Goal: Information Seeking & Learning: Learn about a topic

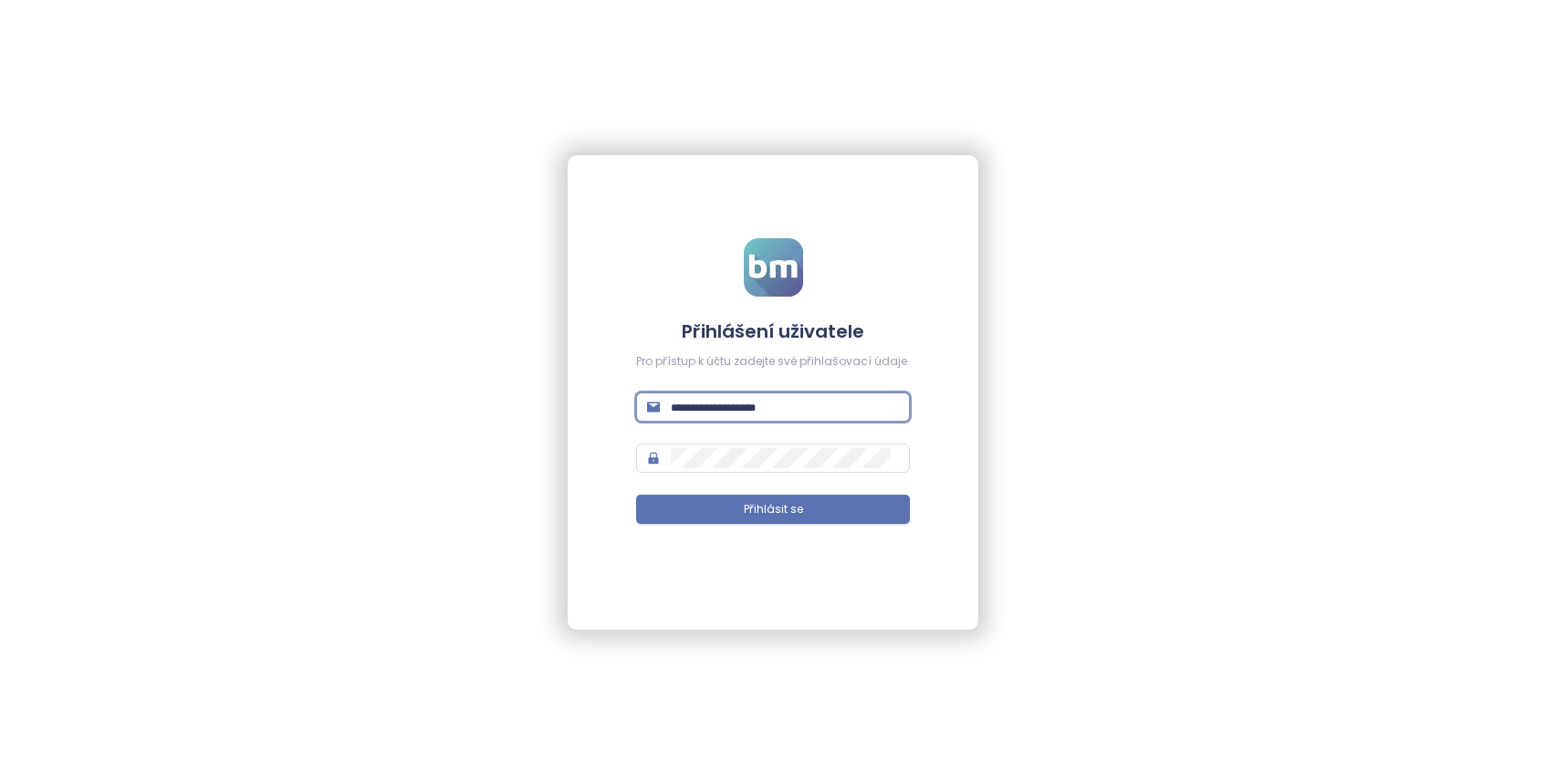
click at [737, 410] on input "text" at bounding box center [785, 406] width 228 height 20
type input "**********"
click at [797, 512] on span "Přihlásit se" at bounding box center [773, 509] width 59 height 18
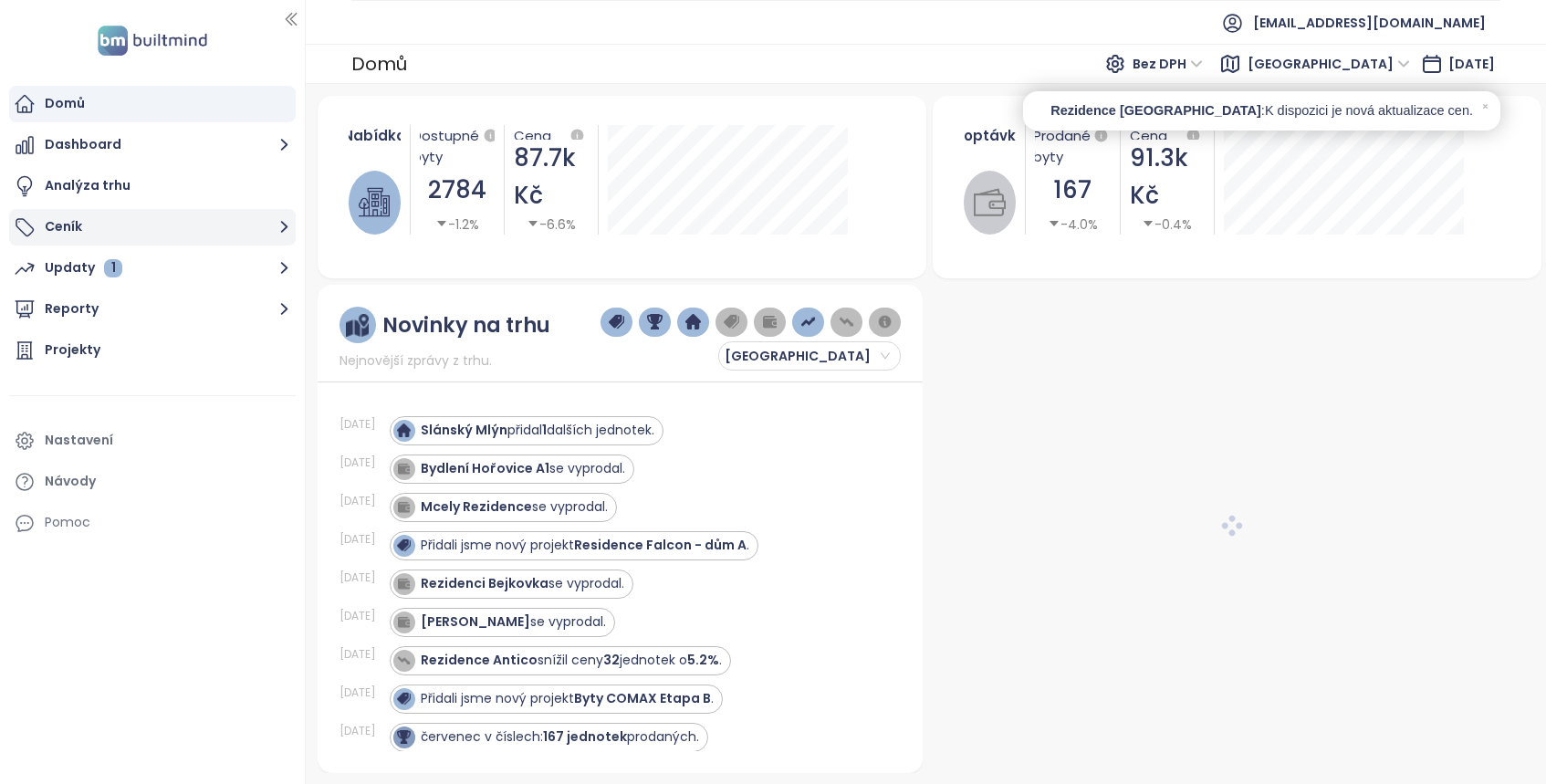
click at [201, 226] on button "Ceník" at bounding box center [152, 227] width 287 height 36
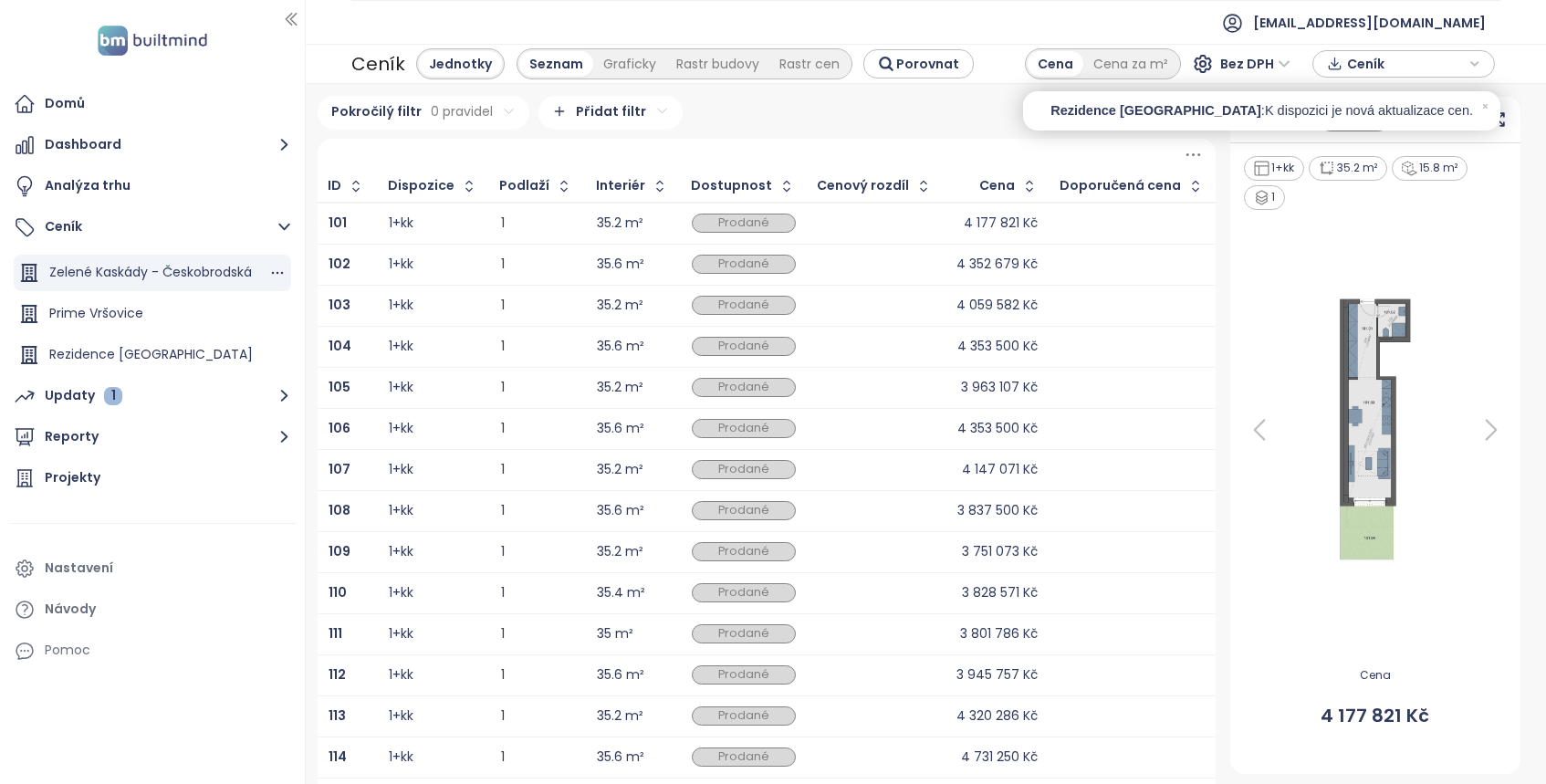
click at [76, 273] on div "Zelené Kaskády - Českobrodská" at bounding box center [150, 272] width 203 height 22
click at [1487, 102] on icon at bounding box center [1485, 106] width 12 height 12
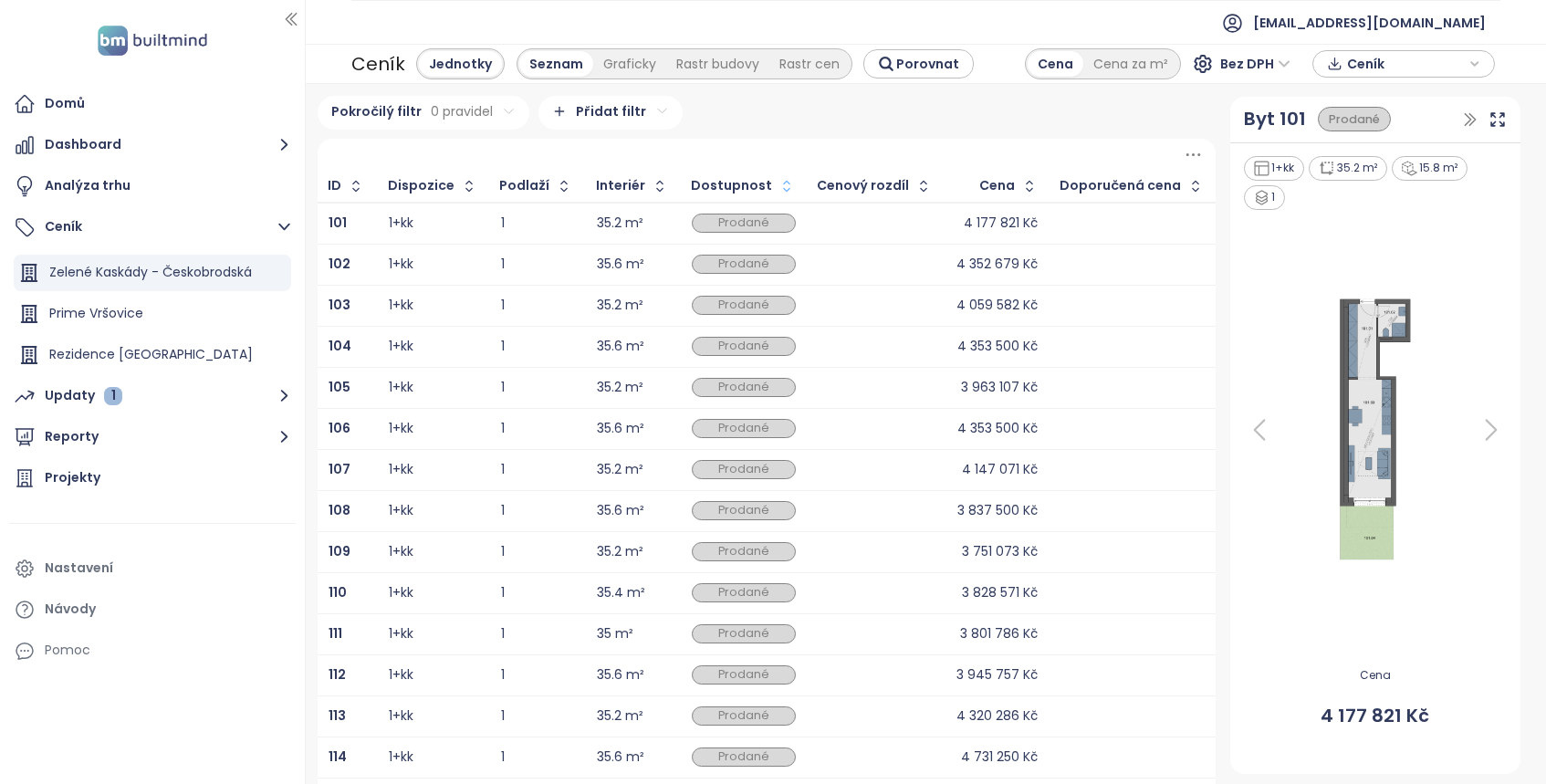
click at [789, 182] on icon "button" at bounding box center [787, 185] width 7 height 11
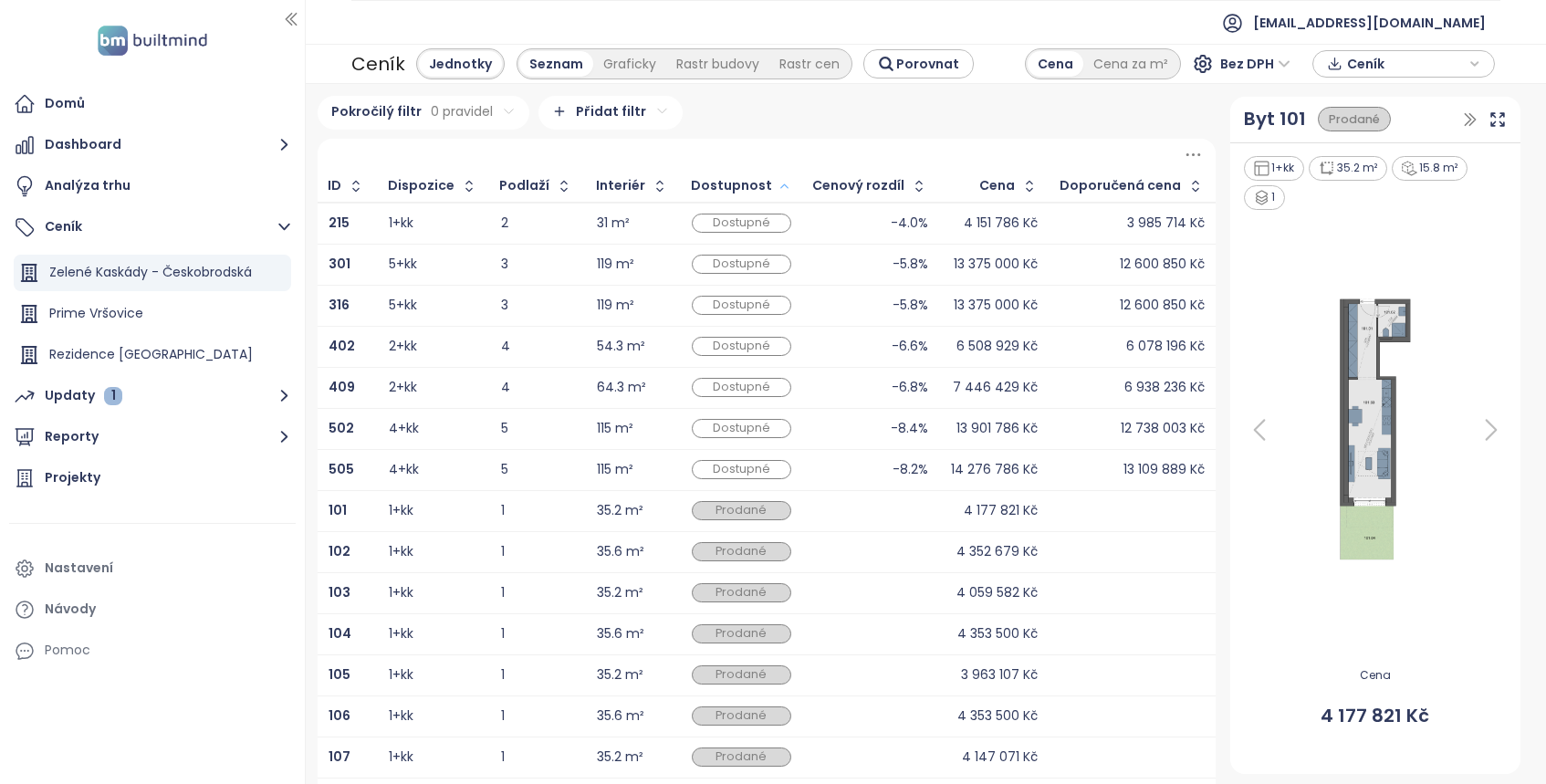
click at [787, 190] on icon "button" at bounding box center [784, 186] width 14 height 21
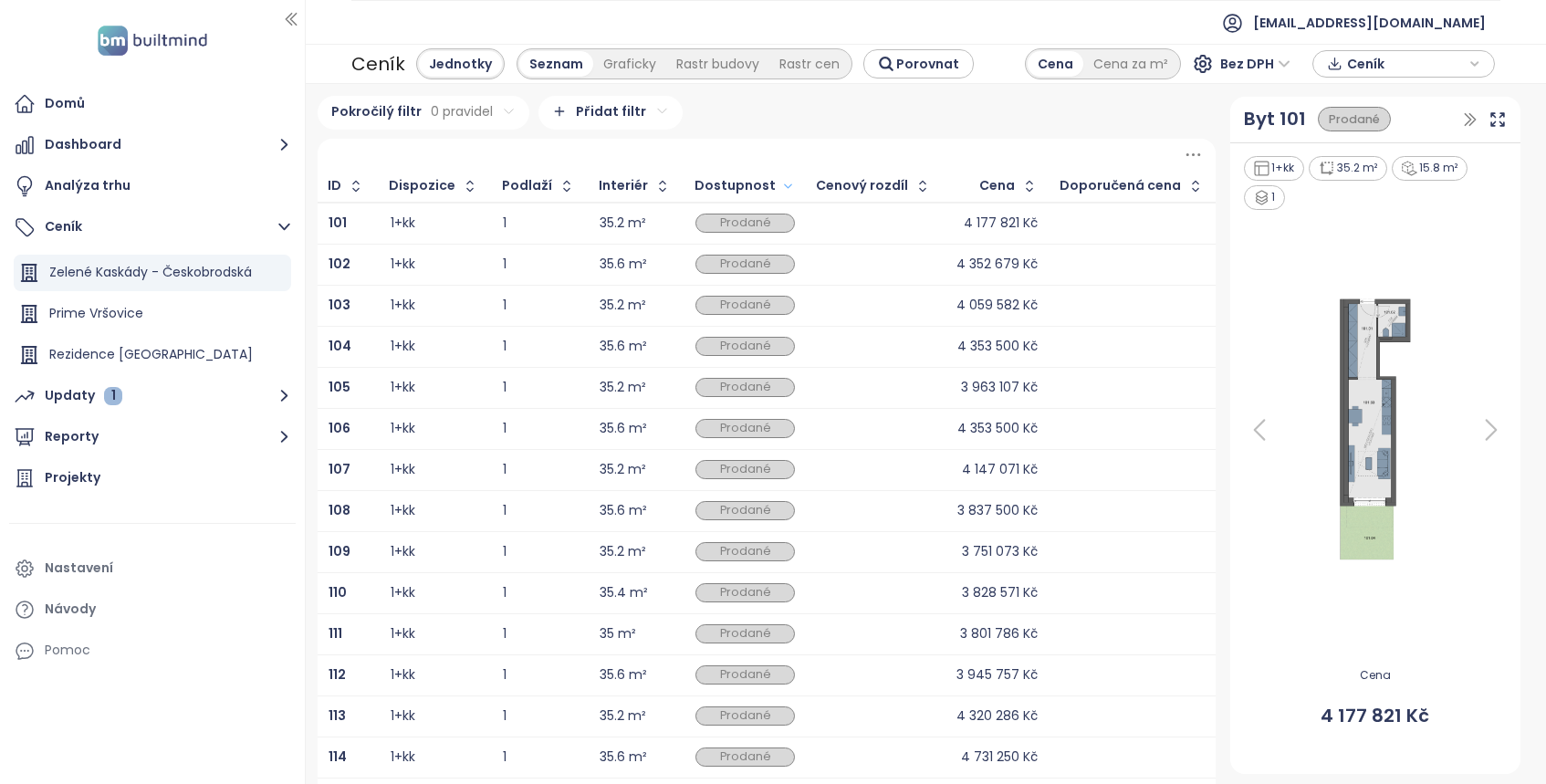
click at [1225, 62] on span "Bez DPH" at bounding box center [1255, 64] width 70 height 27
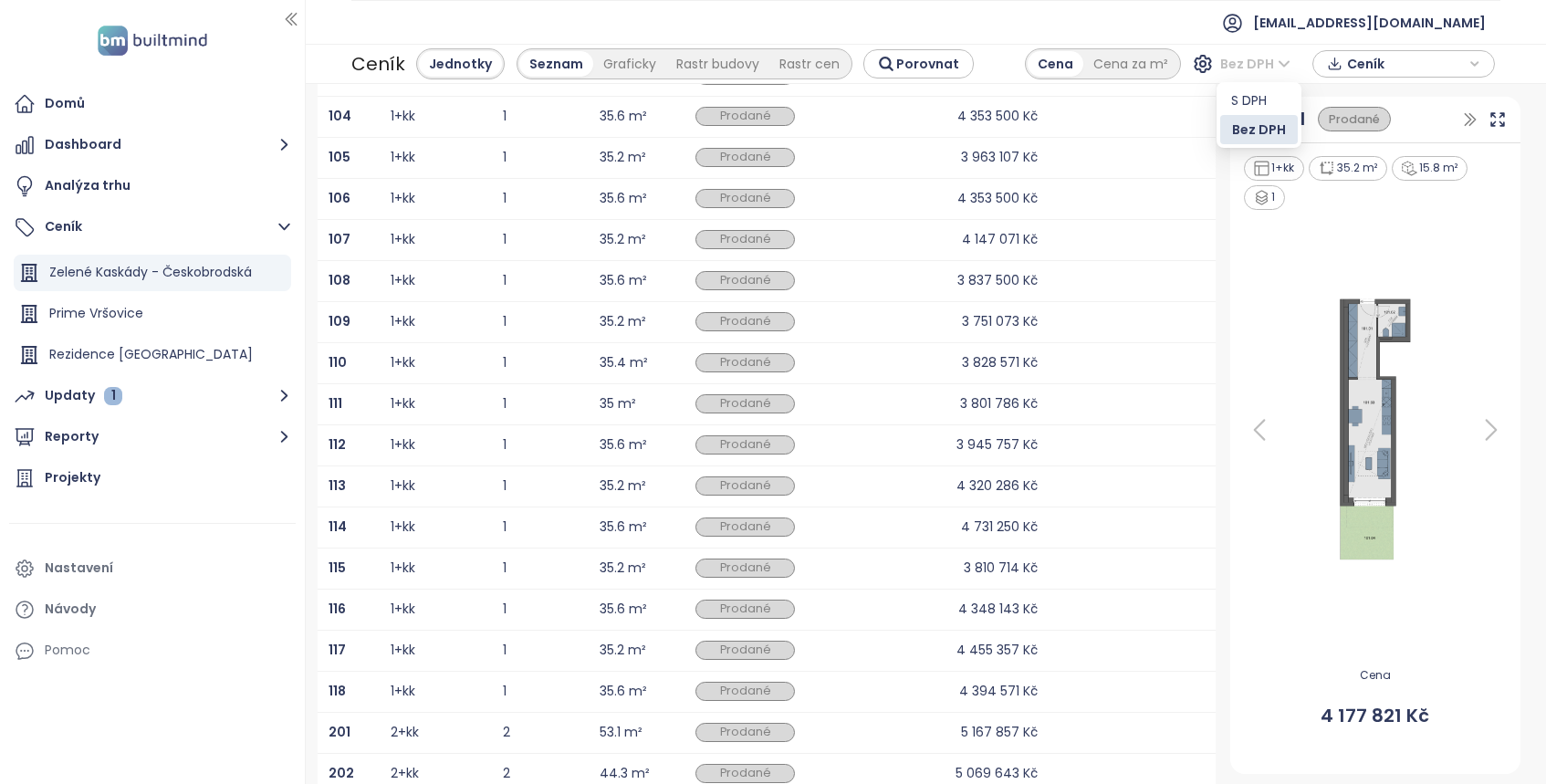
scroll to position [228, 0]
click at [426, 283] on div "1+kk" at bounding box center [436, 282] width 90 height 21
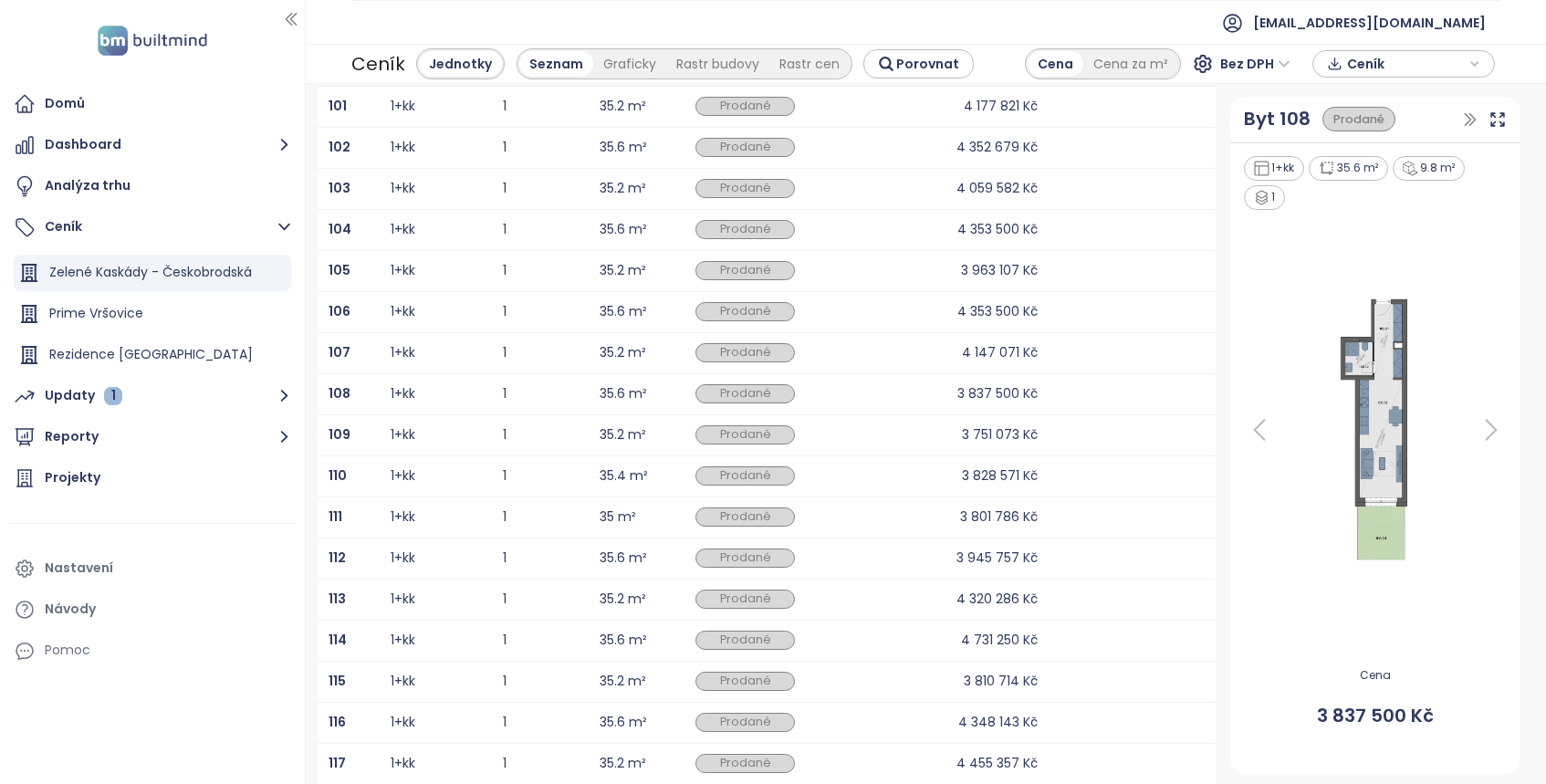
scroll to position [0, 0]
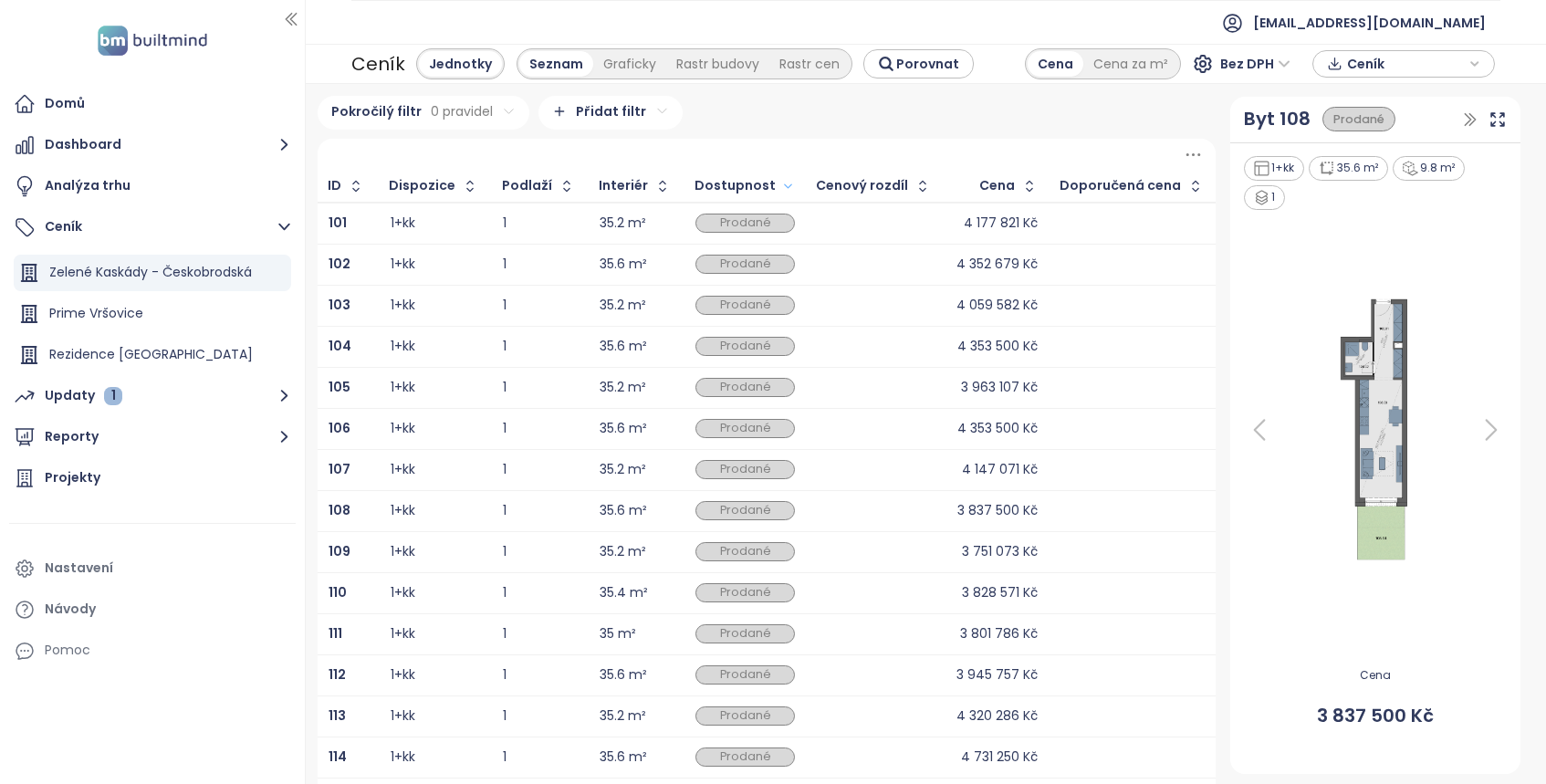
click at [795, 182] on icon "button" at bounding box center [788, 186] width 14 height 21
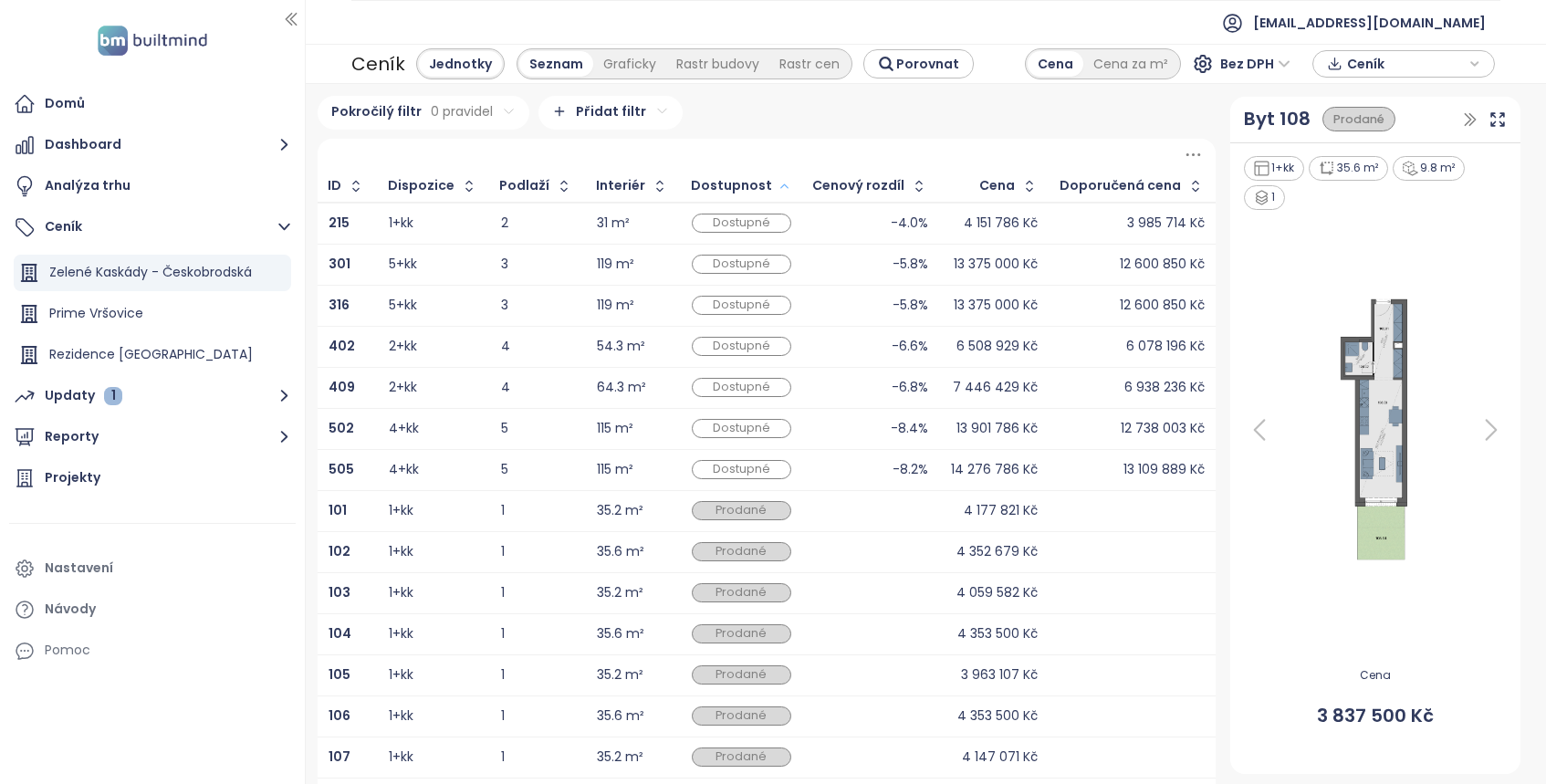
click at [465, 216] on div "1+kk" at bounding box center [434, 223] width 90 height 21
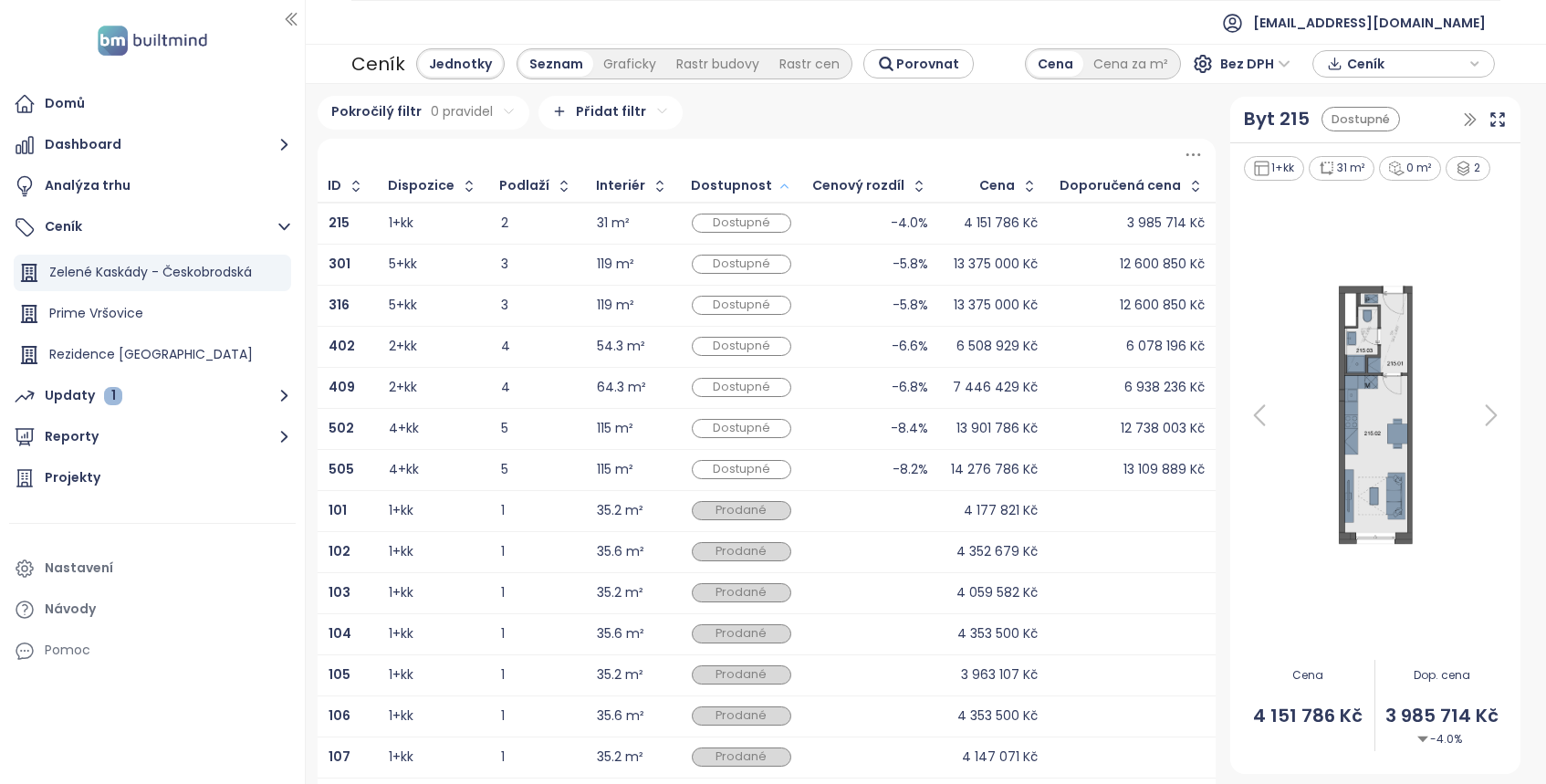
click at [1435, 411] on div at bounding box center [1375, 415] width 268 height 465
click at [1438, 700] on div "Dop. cena 3 985 714 Kč -4.0%" at bounding box center [1442, 706] width 134 height 114
click at [1497, 119] on icon at bounding box center [1498, 120] width 19 height 19
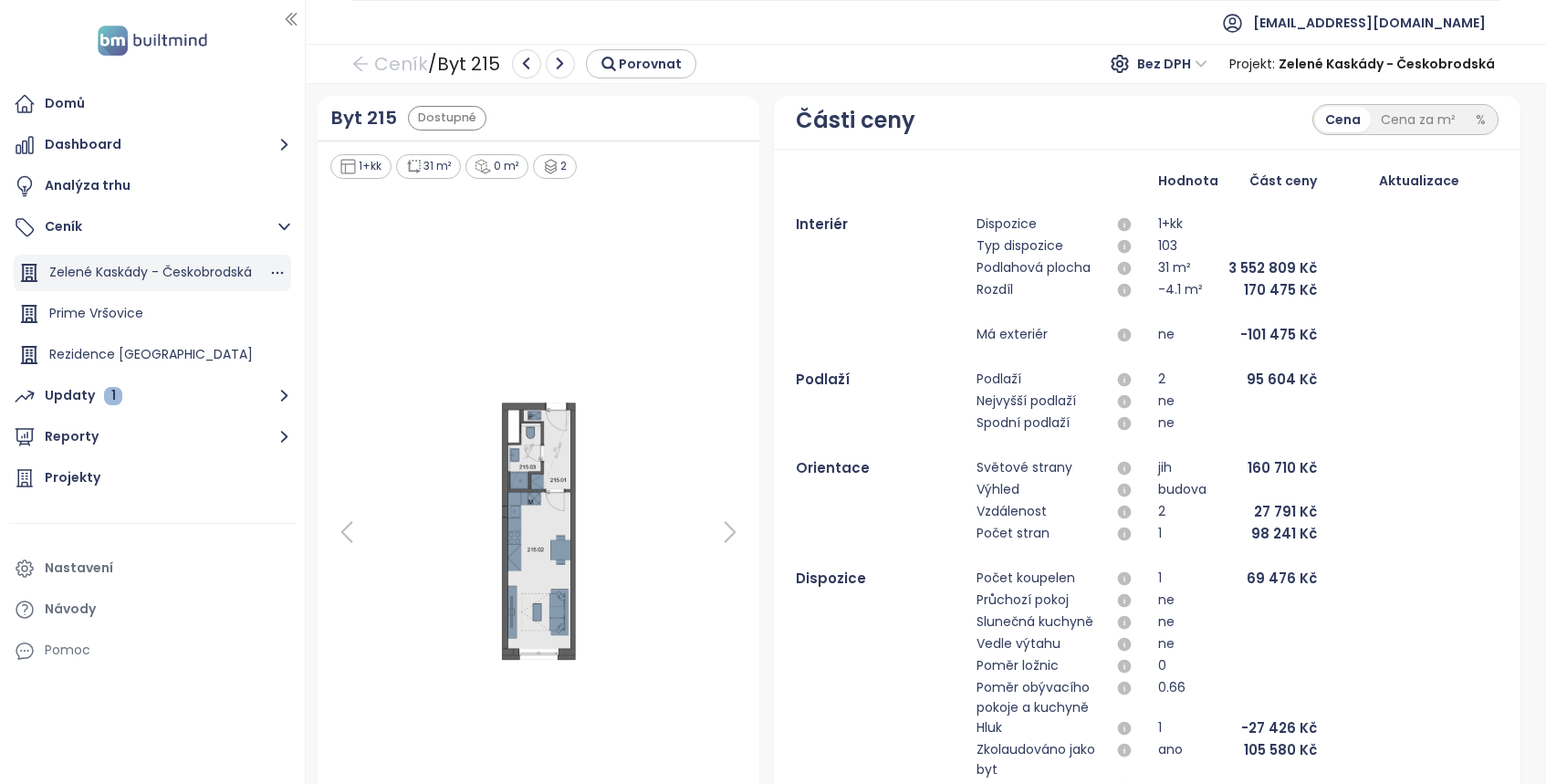
click at [114, 265] on div "Zelené Kaskády - Českobrodská" at bounding box center [150, 272] width 203 height 22
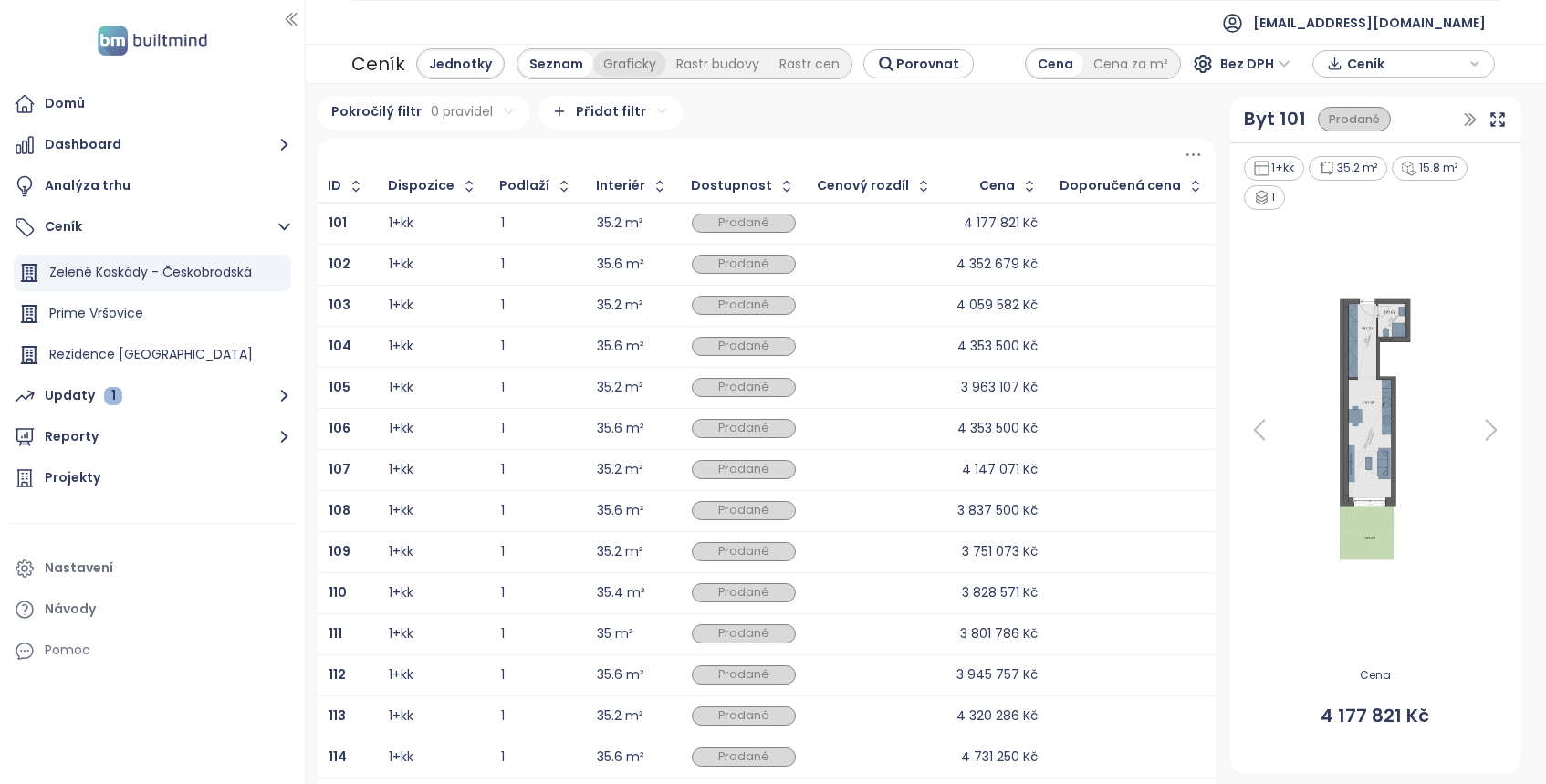
click at [626, 64] on div "Graficky" at bounding box center [630, 64] width 73 height 25
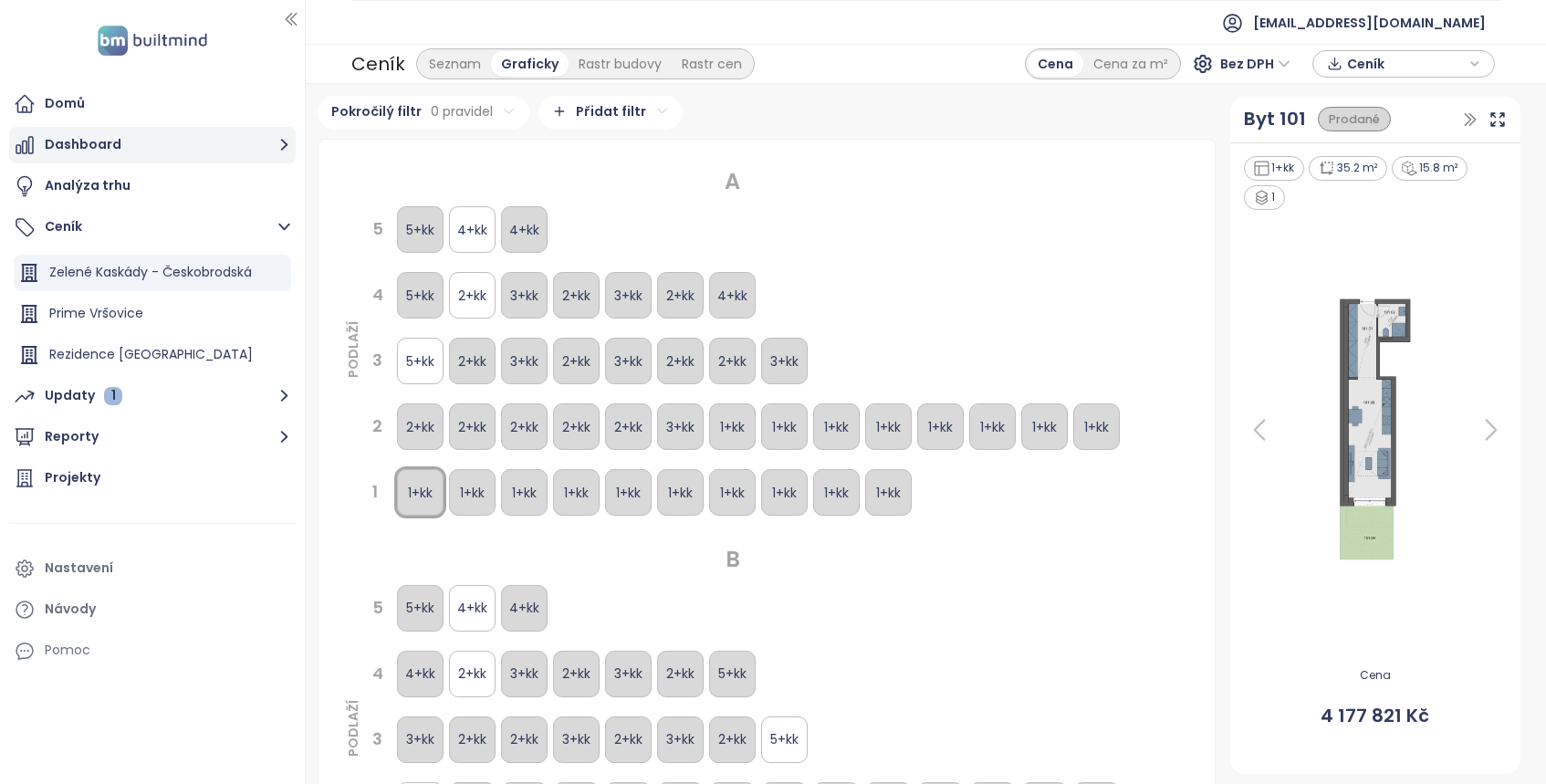
click at [71, 139] on button "Dashboard" at bounding box center [152, 145] width 287 height 36
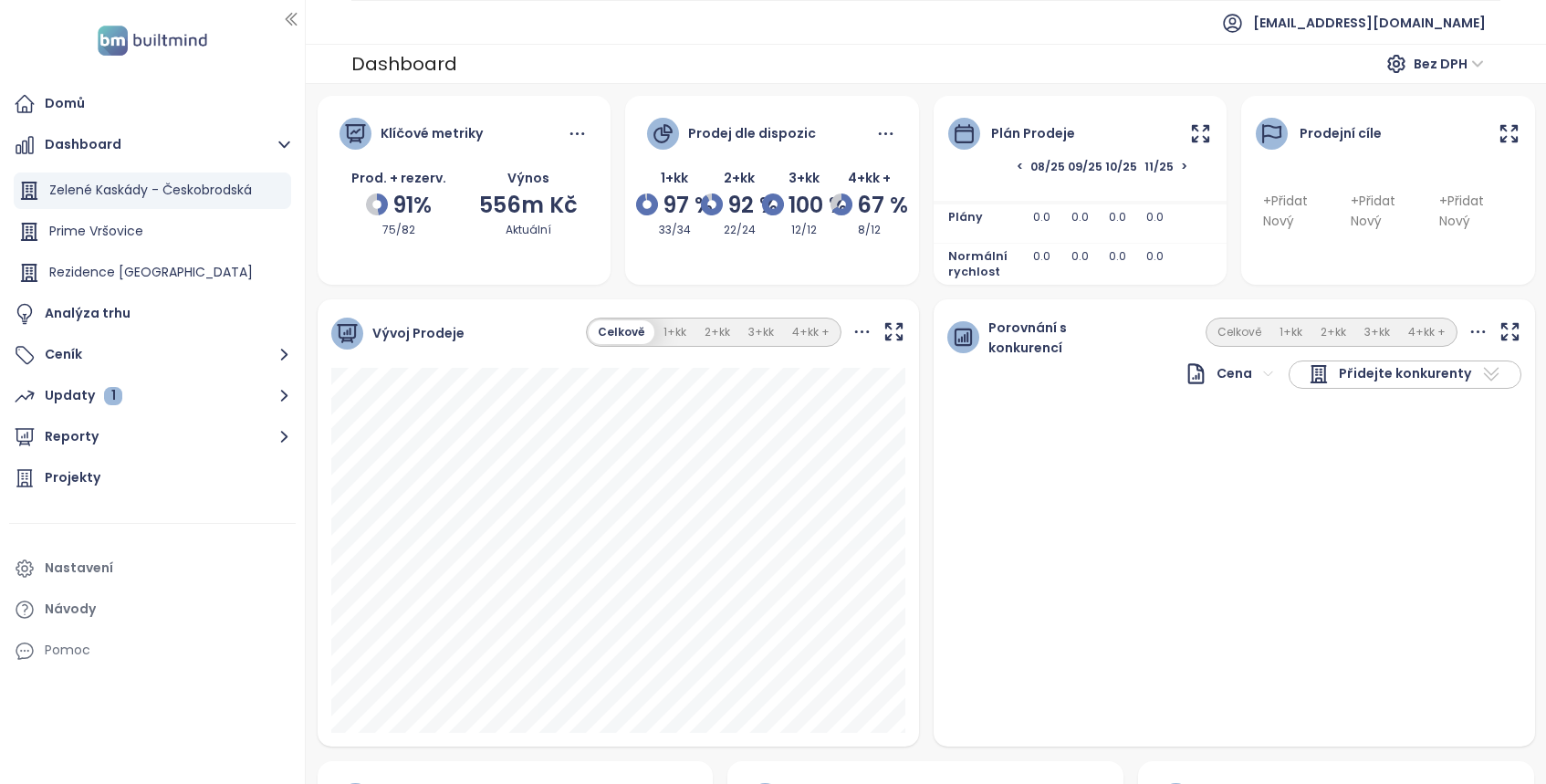
click at [1327, 136] on div "Prodejní cíle" at bounding box center [1341, 133] width 82 height 20
click at [1510, 131] on icon at bounding box center [1510, 134] width 22 height 22
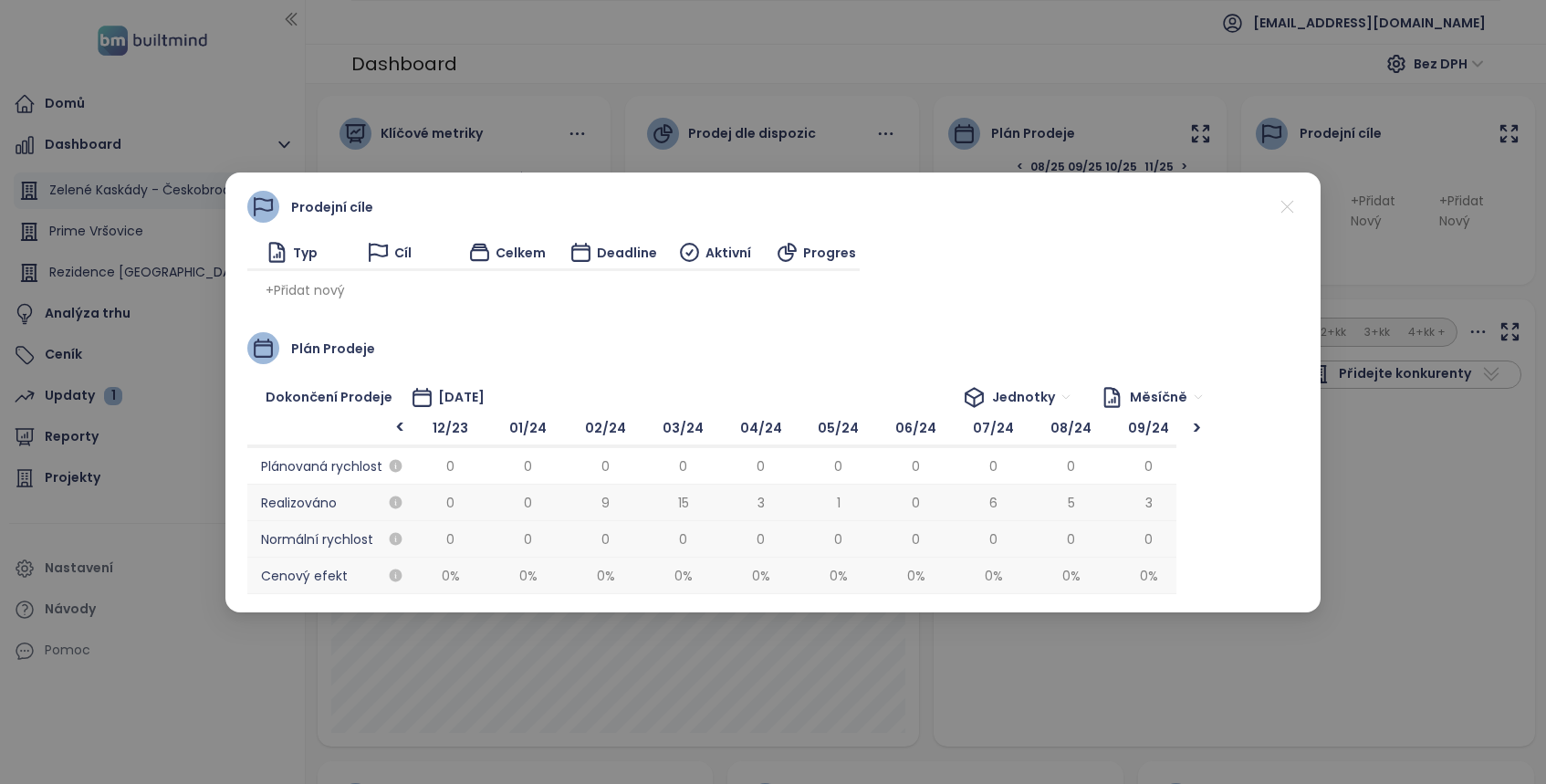
scroll to position [0, 1319]
click at [1509, 132] on div "Prodejní cíle Typ Cíl Celkem Deadline Aktivní Progres + Přidat nový Plán prodej…" at bounding box center [773, 392] width 1546 height 784
click at [1066, 396] on span "Jednotky" at bounding box center [1032, 396] width 79 height 27
click at [1024, 489] on div "Výnos" at bounding box center [1063, 492] width 114 height 20
click at [1286, 205] on icon at bounding box center [1287, 207] width 22 height 22
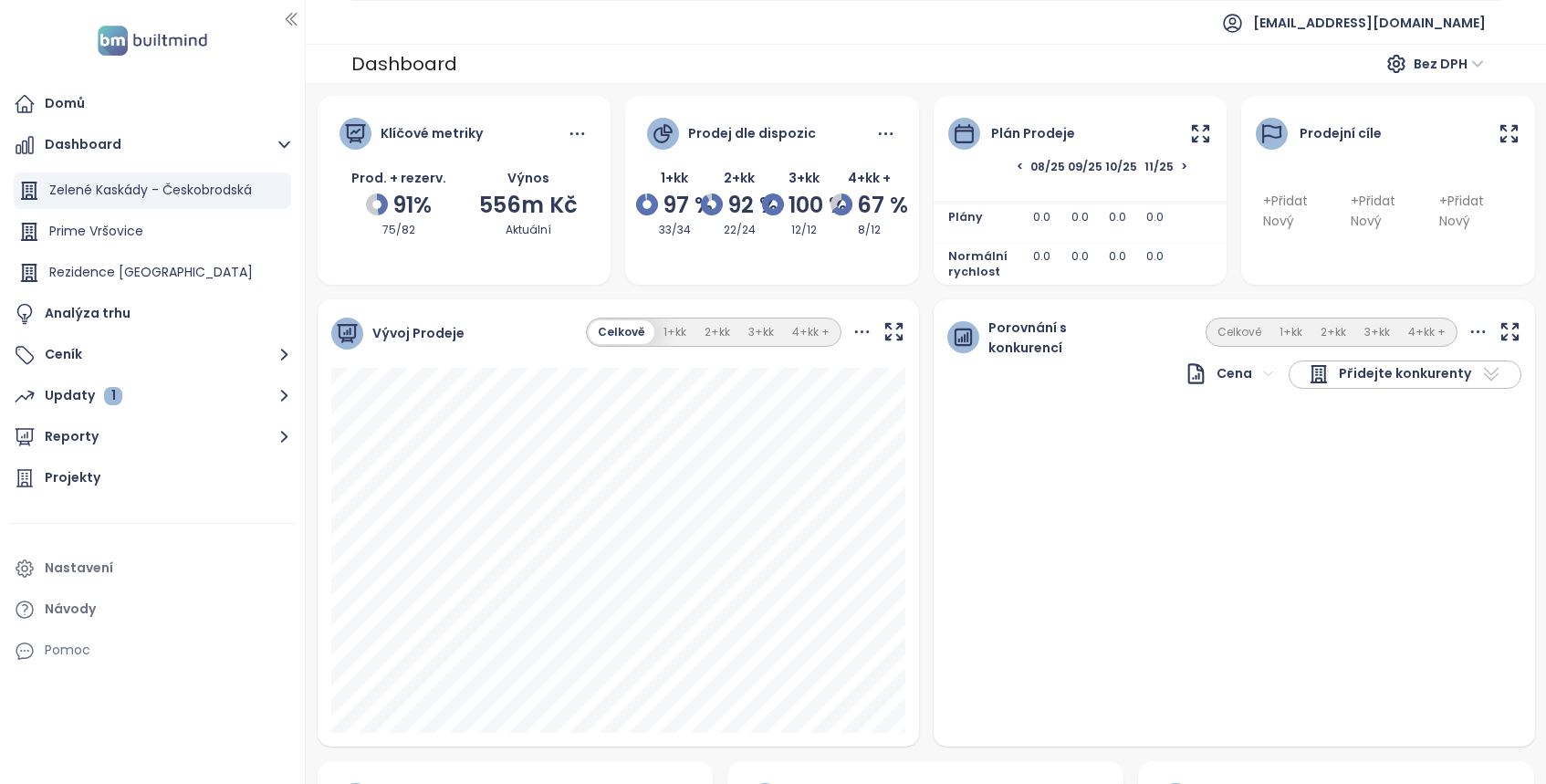
click at [1198, 135] on icon at bounding box center [1201, 134] width 22 height 22
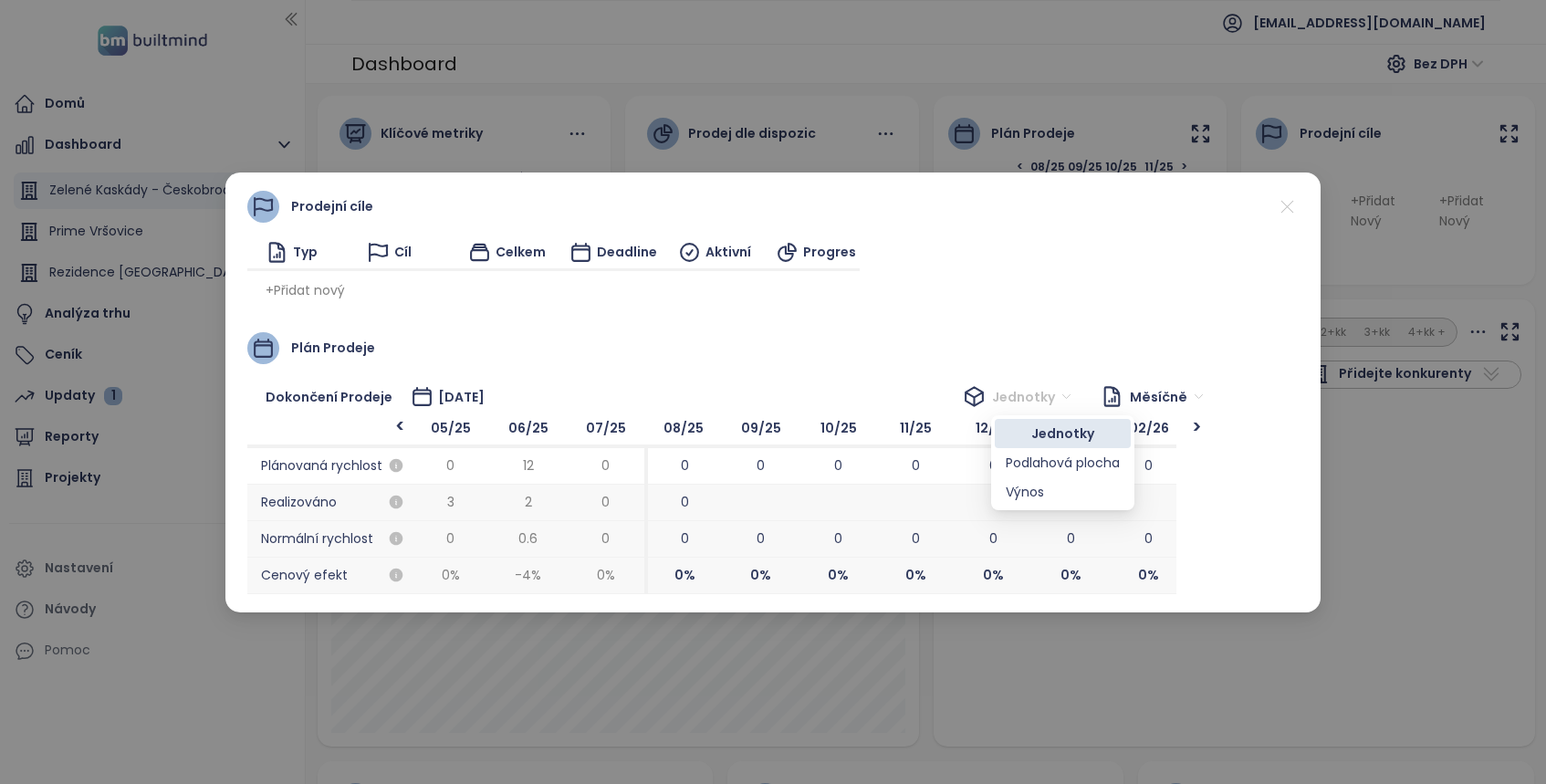
click at [1066, 395] on span "Jednotky" at bounding box center [1032, 396] width 79 height 27
click at [1032, 482] on div "Výnos" at bounding box center [1063, 492] width 114 height 20
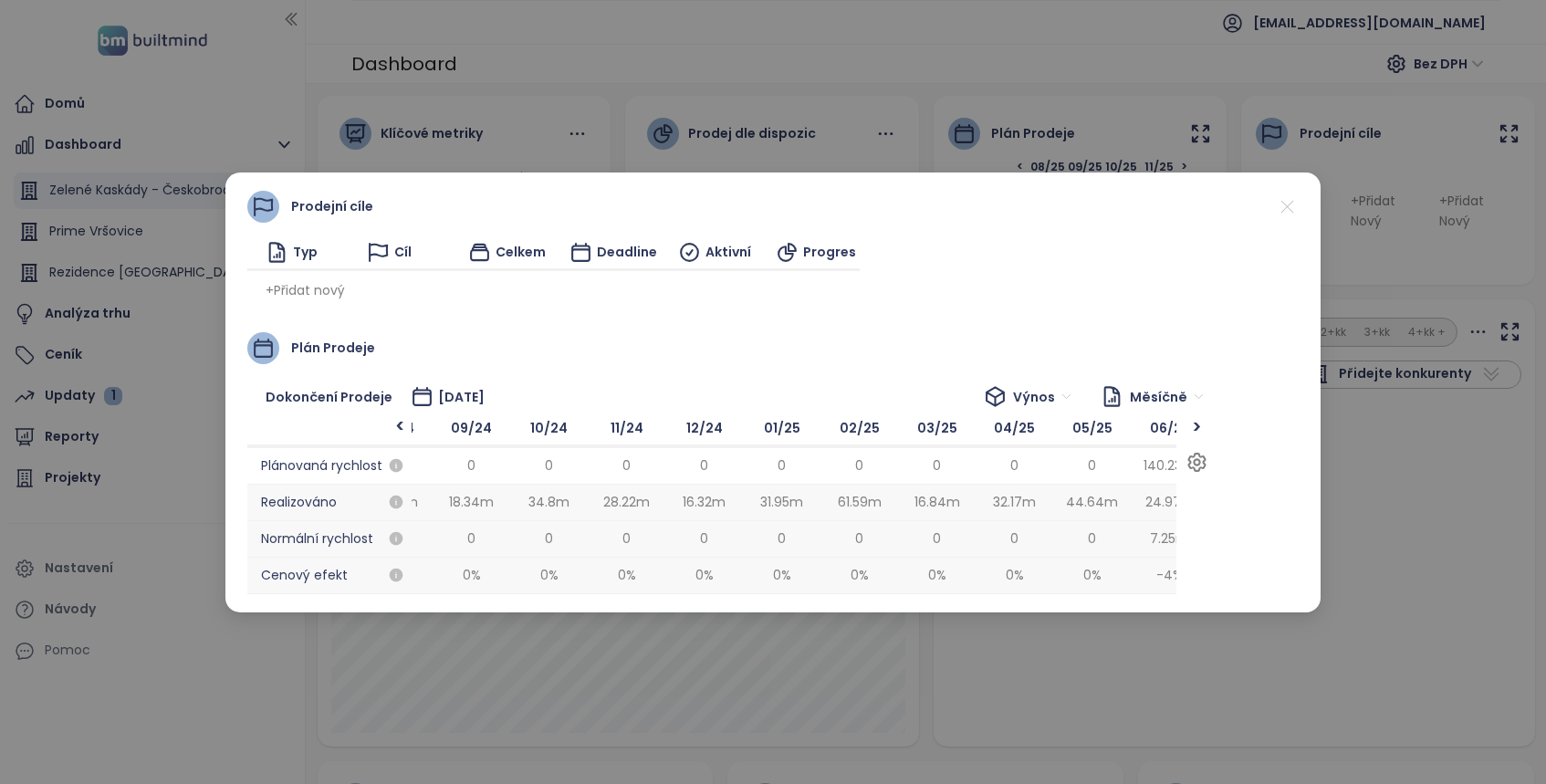
scroll to position [0, 0]
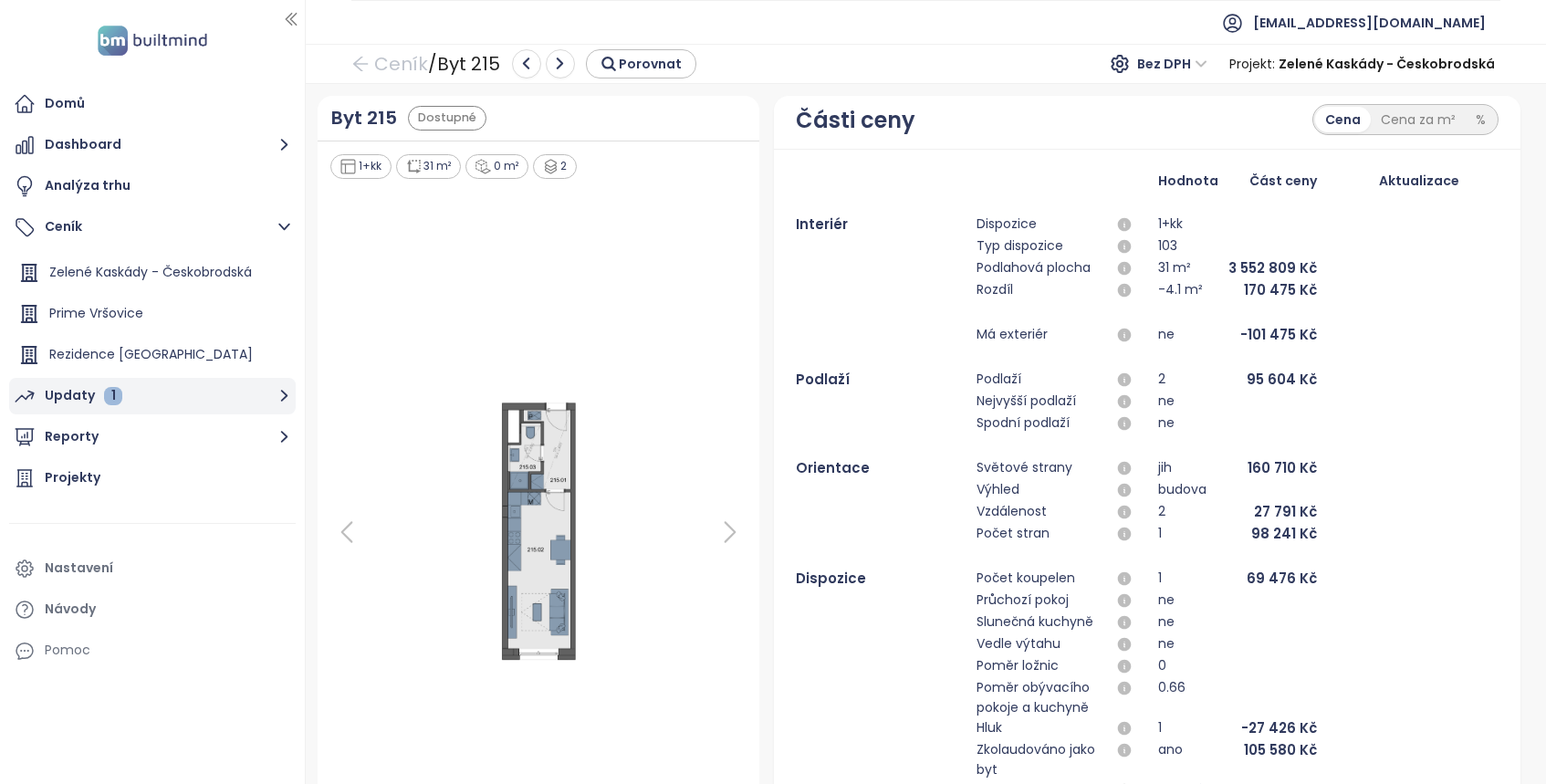
click at [165, 392] on button "Updaty 1" at bounding box center [152, 395] width 287 height 36
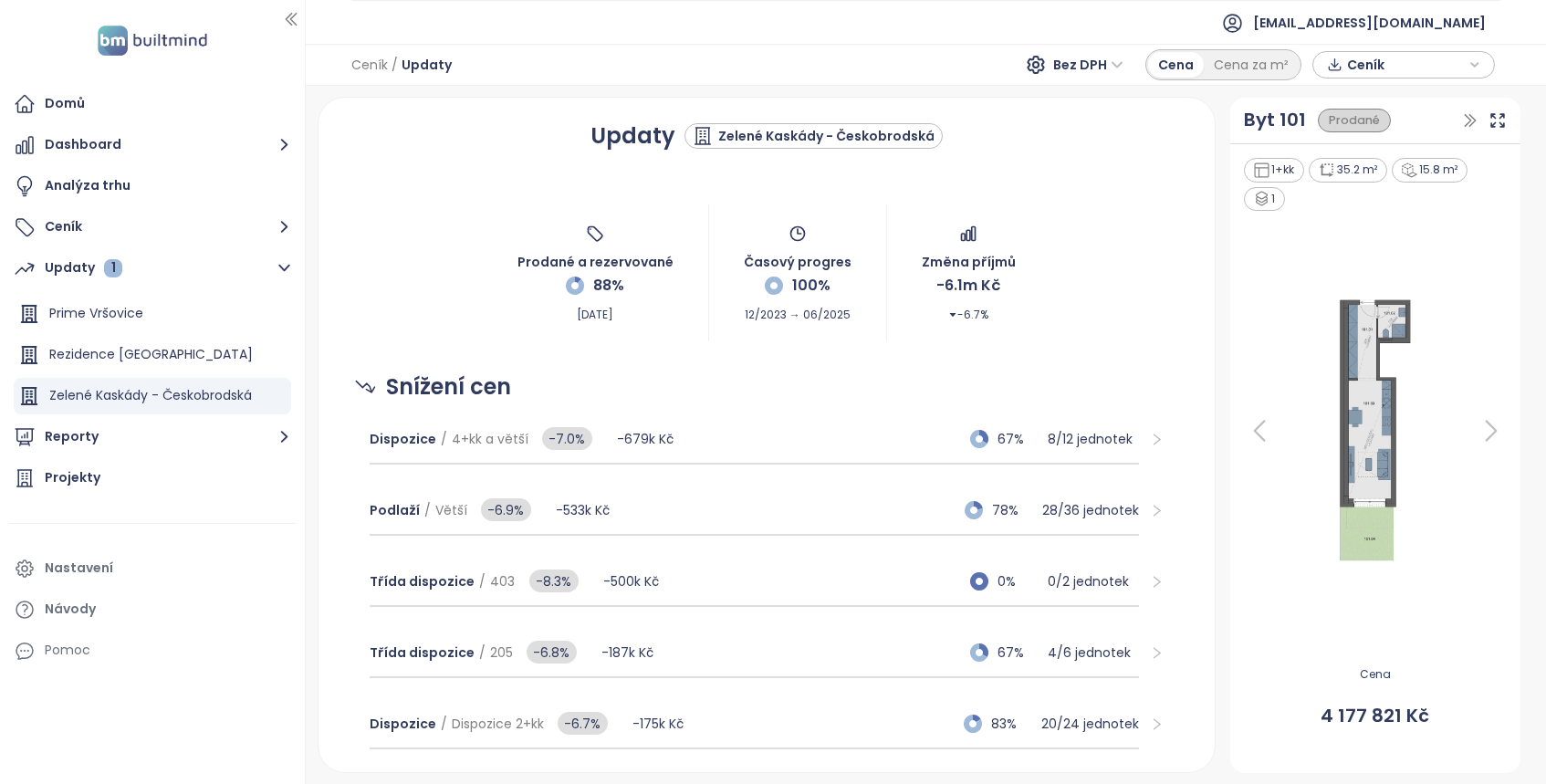
click at [884, 136] on div "Zelené Kaskády - Českobrodská" at bounding box center [826, 136] width 216 height 20
click at [1060, 189] on div "Updaty Zelené Kaskády - Českobrodská Prodané a rezervované 88% Jun 29, 2025 Čas…" at bounding box center [766, 435] width 853 height 630
